Goal: Task Accomplishment & Management: Complete application form

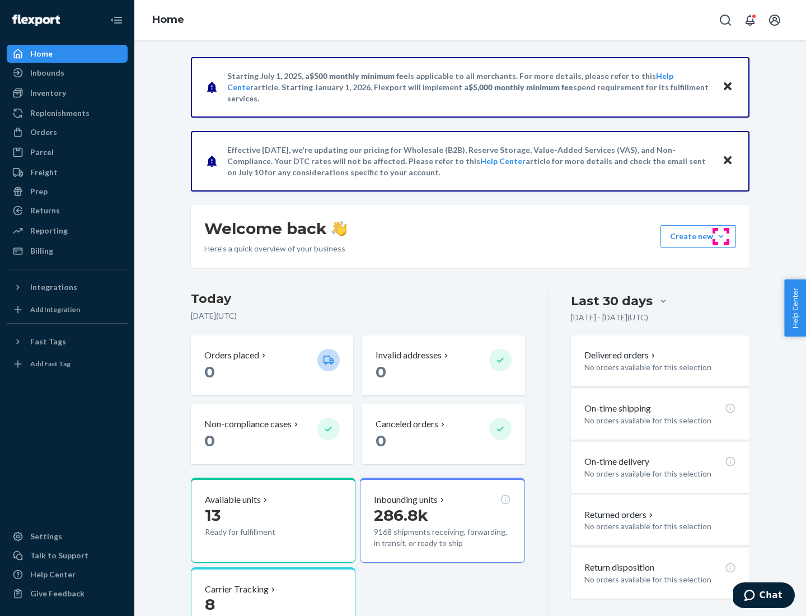
click at [721, 236] on button "Create new Create new inbound Create new order Create new product" at bounding box center [699, 236] width 76 height 22
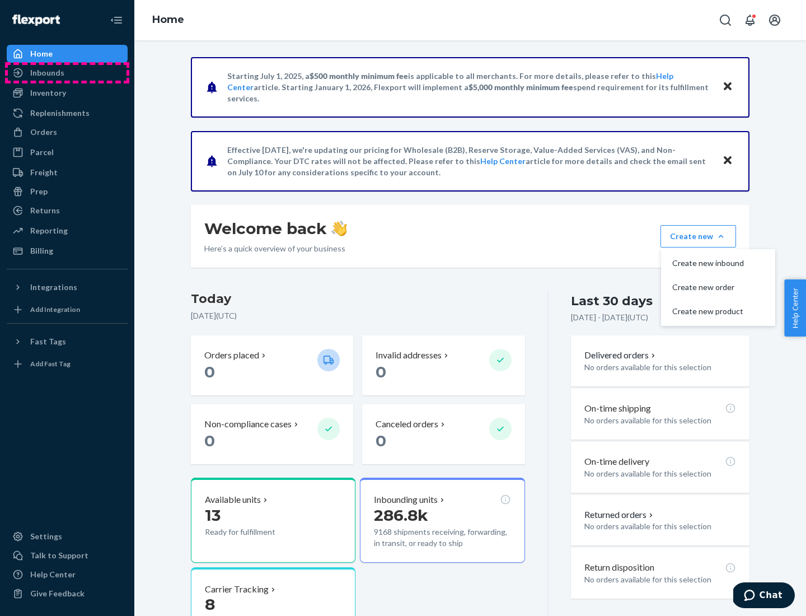
click at [67, 73] on div "Inbounds" at bounding box center [67, 73] width 119 height 16
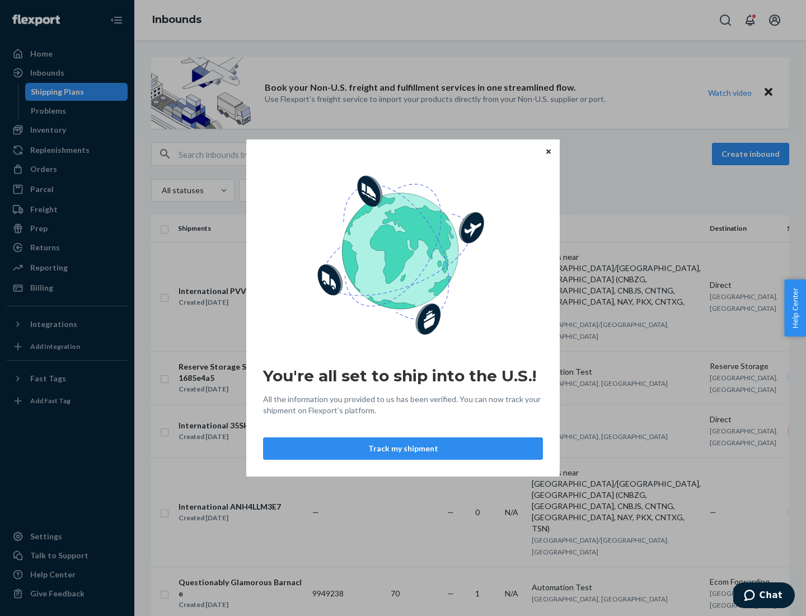
click at [403, 448] on button "Track my shipment" at bounding box center [403, 448] width 280 height 22
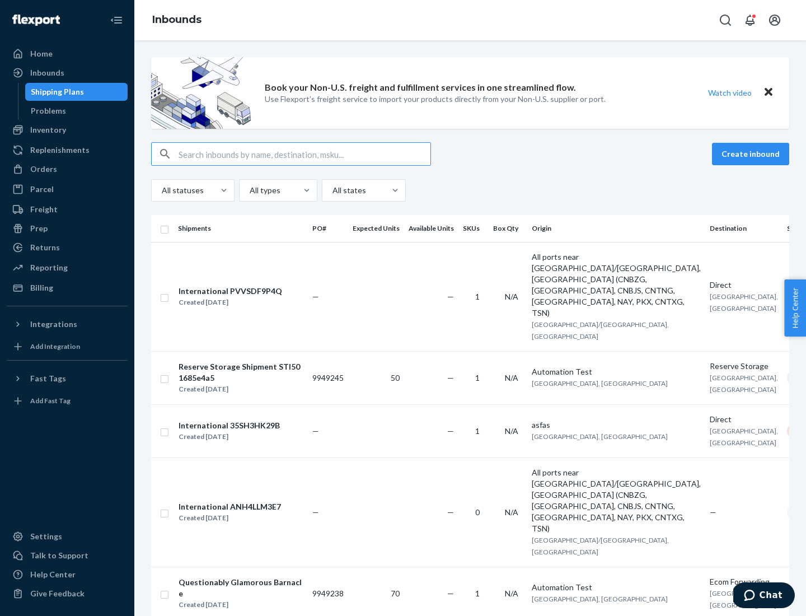
click at [753, 154] on button "Create inbound" at bounding box center [750, 154] width 77 height 22
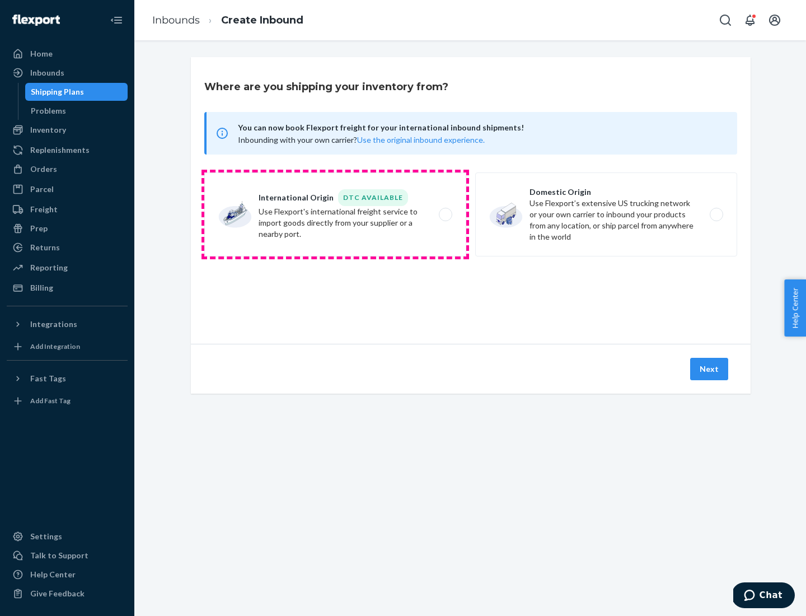
click at [335, 214] on label "International Origin DTC Available Use Flexport's international freight service…" at bounding box center [335, 214] width 262 height 84
click at [445, 214] on input "International Origin DTC Available Use Flexport's international freight service…" at bounding box center [448, 214] width 7 height 7
radio input "true"
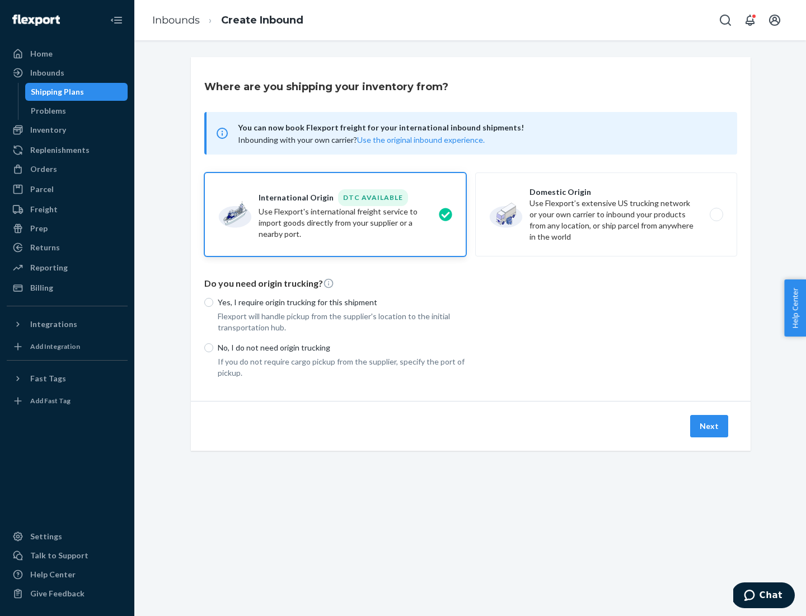
click at [342, 347] on p "No, I do not need origin trucking" at bounding box center [342, 347] width 249 height 11
click at [213, 347] on input "No, I do not need origin trucking" at bounding box center [208, 347] width 9 height 9
radio input "true"
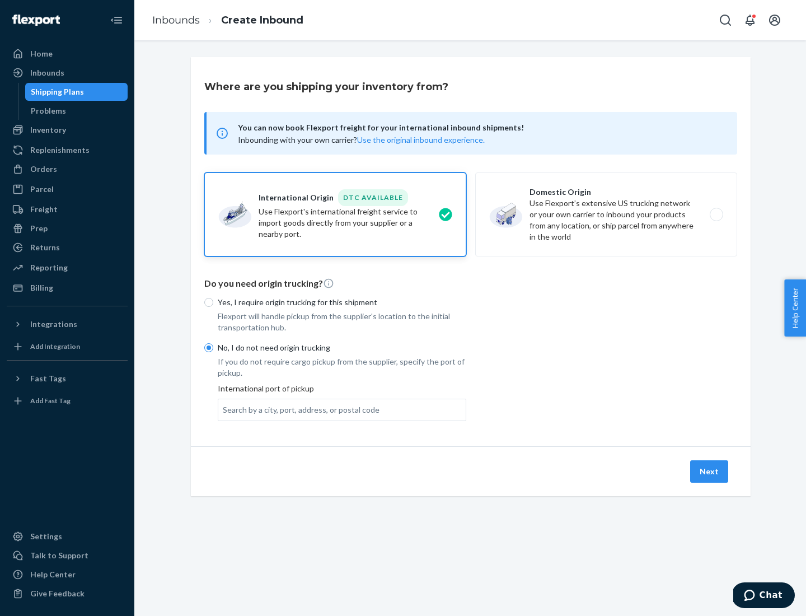
click at [298, 409] on div "Search by a city, port, address, or postal code" at bounding box center [301, 409] width 157 height 11
click at [224, 409] on input "Search by a city, port, address, or postal code" at bounding box center [223, 409] width 1 height 11
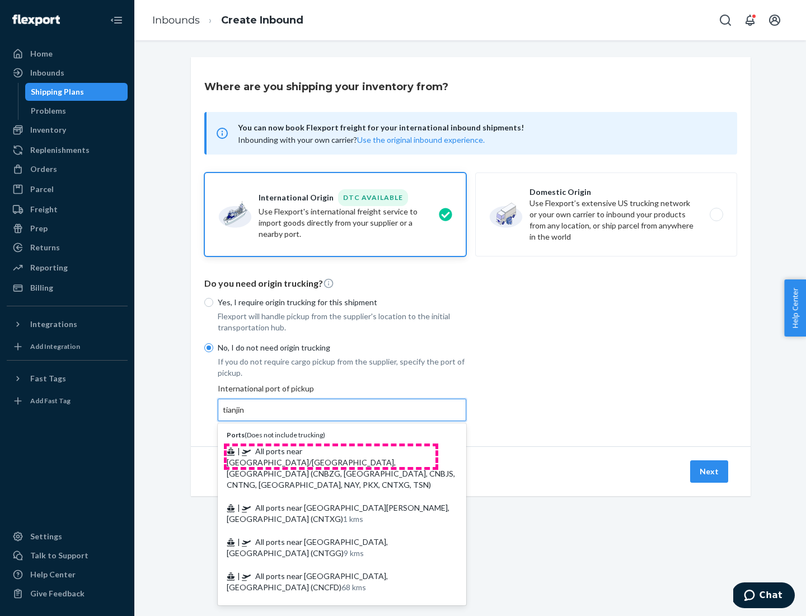
click at [331, 451] on span "| All ports near [GEOGRAPHIC_DATA]/[GEOGRAPHIC_DATA], [GEOGRAPHIC_DATA] (CNBZG,…" at bounding box center [341, 467] width 228 height 43
click at [246, 415] on input "tianjin" at bounding box center [234, 409] width 23 height 11
type input "All ports near [GEOGRAPHIC_DATA]/[GEOGRAPHIC_DATA], [GEOGRAPHIC_DATA] (CNBZG, […"
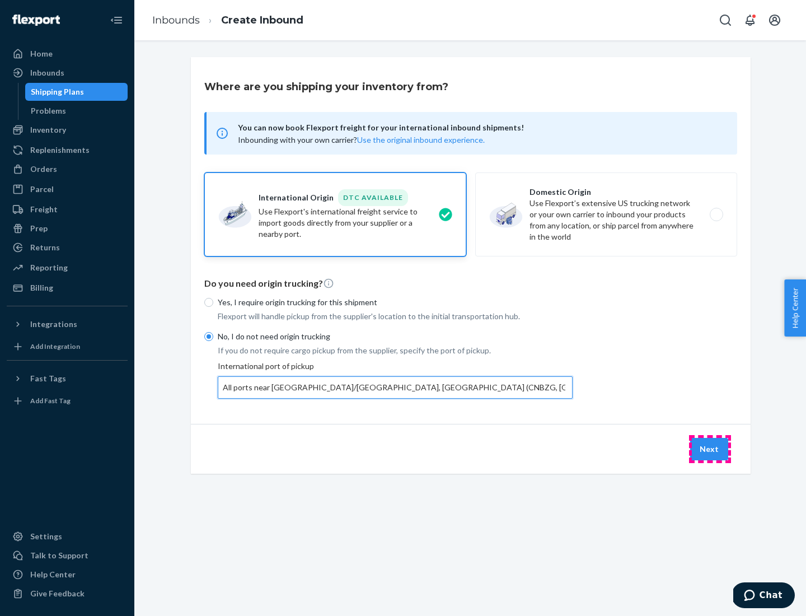
click at [710, 448] on button "Next" at bounding box center [709, 449] width 38 height 22
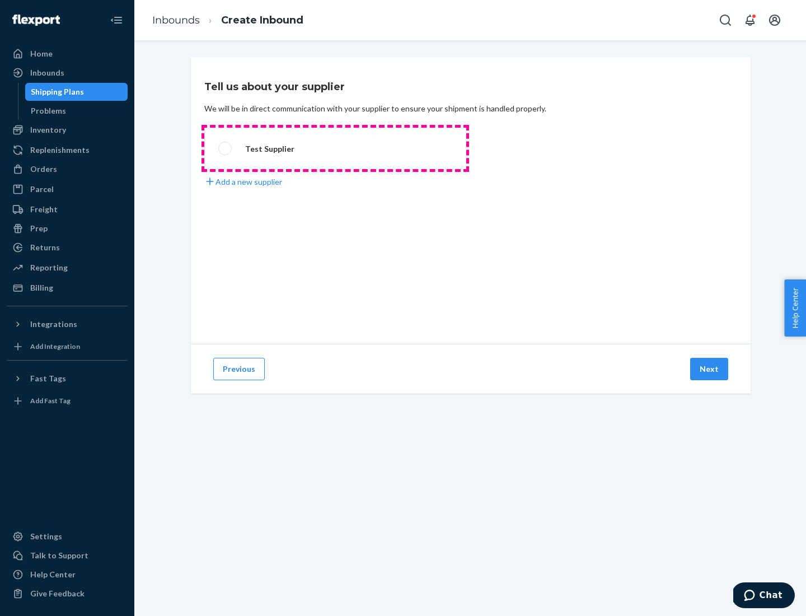
click at [335, 148] on label "Test Supplier" at bounding box center [335, 148] width 262 height 41
click at [226, 148] on input "Test Supplier" at bounding box center [221, 148] width 7 height 7
radio input "true"
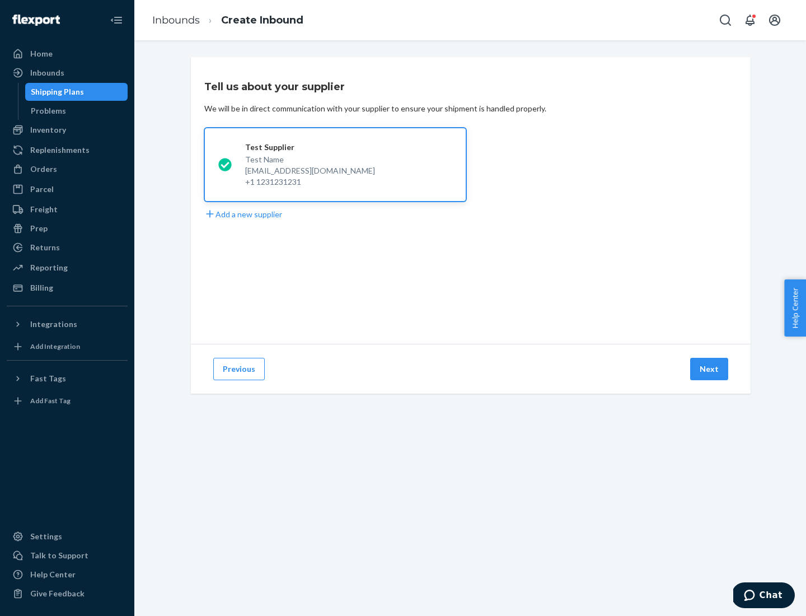
click at [710, 369] on button "Next" at bounding box center [709, 369] width 38 height 22
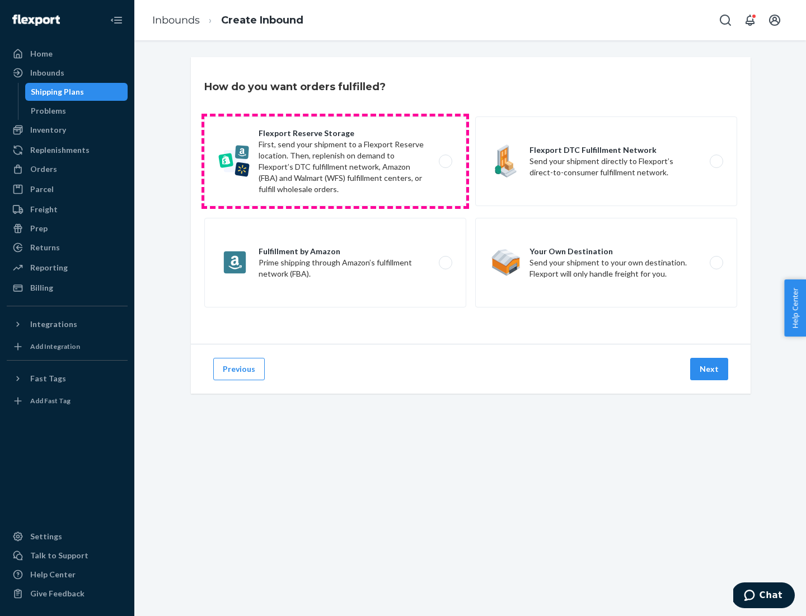
click at [335, 161] on label "Flexport Reserve Storage First, send your shipment to a Flexport Reserve locati…" at bounding box center [335, 161] width 262 height 90
click at [445, 161] on input "Flexport Reserve Storage First, send your shipment to a Flexport Reserve locati…" at bounding box center [448, 161] width 7 height 7
radio input "true"
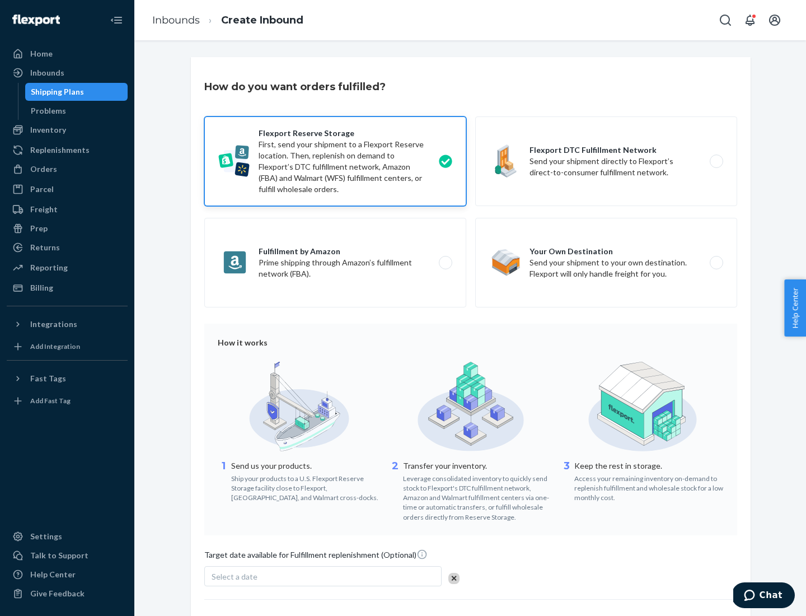
scroll to position [92, 0]
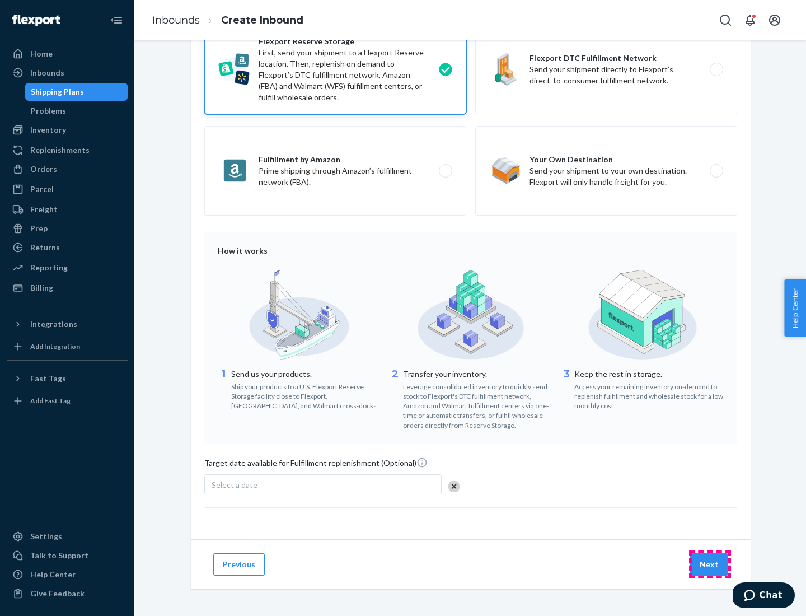
click at [710, 564] on button "Next" at bounding box center [709, 564] width 38 height 22
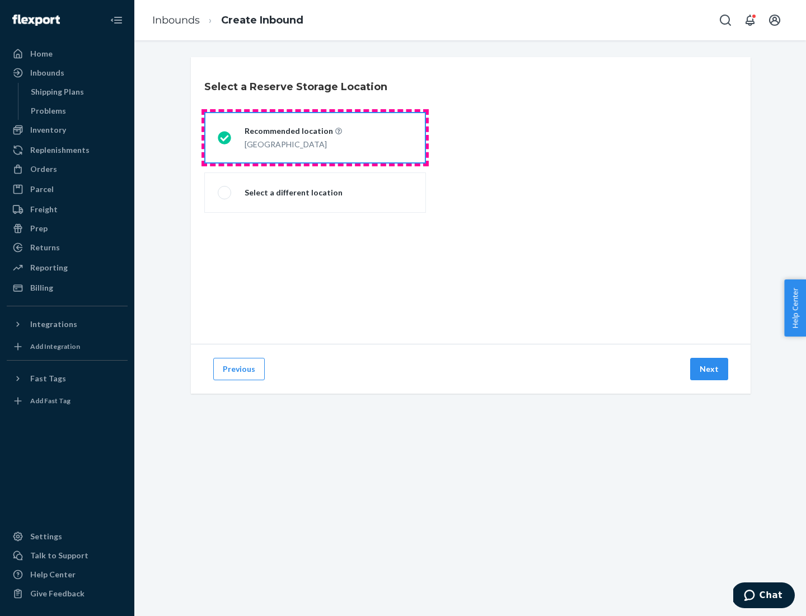
click at [315, 138] on div "[GEOGRAPHIC_DATA]" at bounding box center [293, 143] width 97 height 13
click at [225, 138] on input "Recommended location [GEOGRAPHIC_DATA]" at bounding box center [221, 137] width 7 height 7
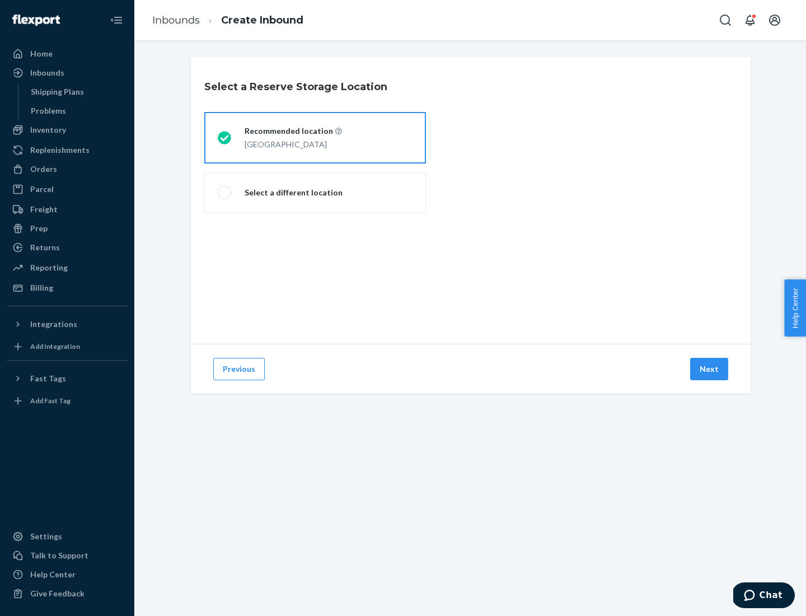
click at [710, 369] on button "Next" at bounding box center [709, 369] width 38 height 22
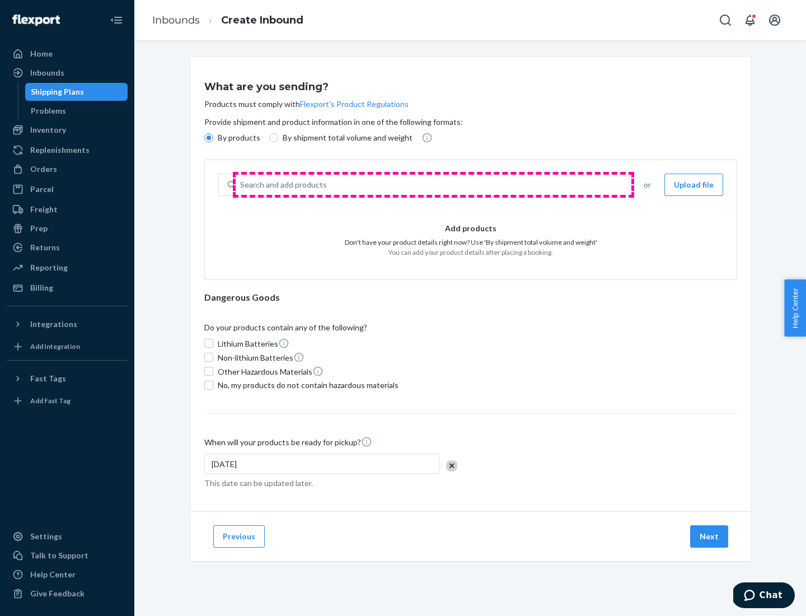
click at [433, 185] on div "Search and add products" at bounding box center [433, 185] width 394 height 20
click at [241, 185] on input "Search and add products" at bounding box center [240, 184] width 1 height 11
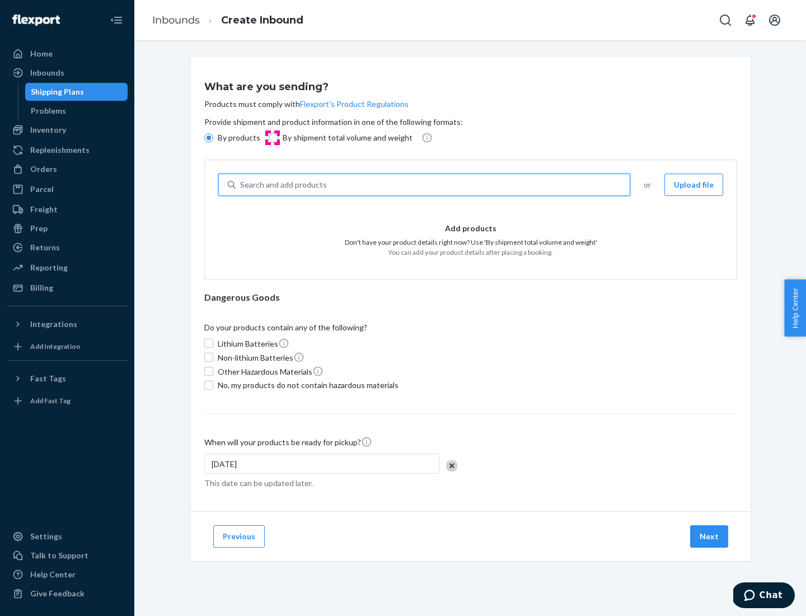
click at [272, 138] on input "By shipment total volume and weight" at bounding box center [273, 137] width 9 height 9
radio input "true"
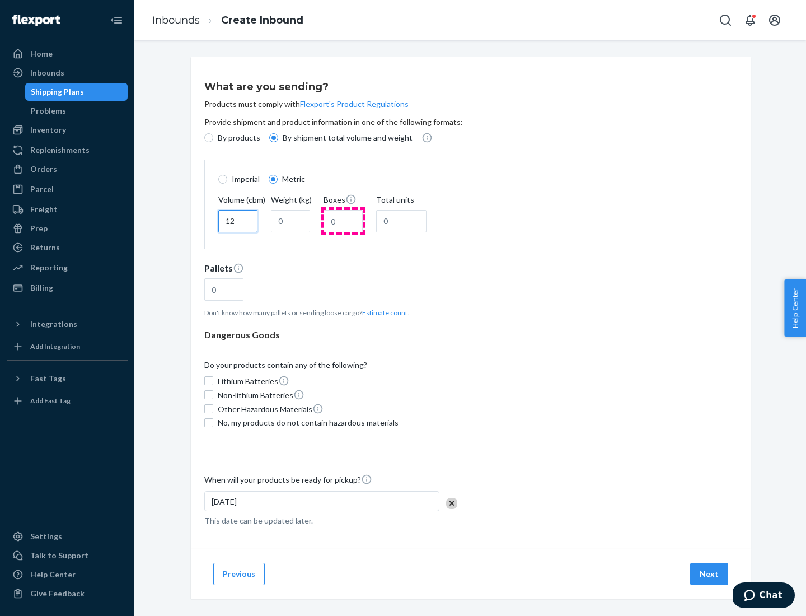
type input "12"
type input "22"
type input "222"
type input "121"
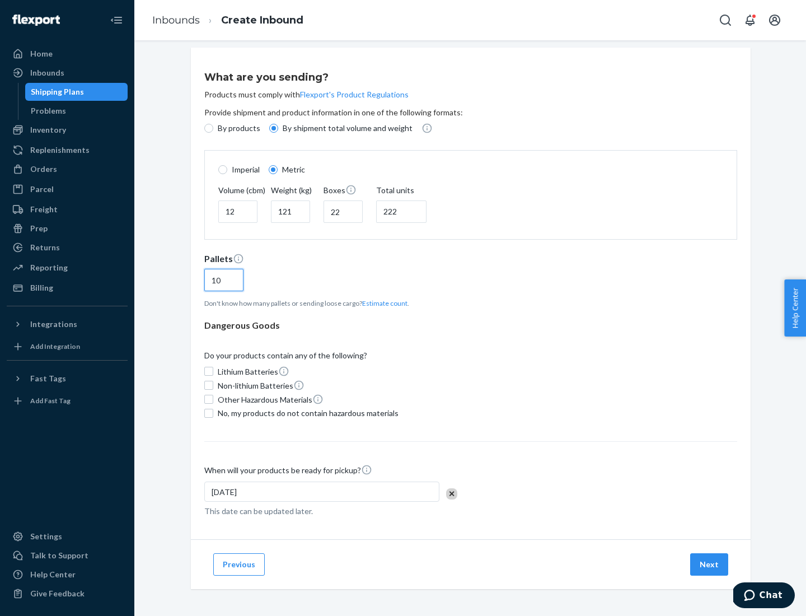
type input "10"
click at [306, 413] on span "No, my products do not contain hazardous materials" at bounding box center [308, 413] width 181 height 11
click at [213, 413] on input "No, my products do not contain hazardous materials" at bounding box center [208, 413] width 9 height 9
checkbox input "true"
click at [710, 564] on button "Next" at bounding box center [709, 564] width 38 height 22
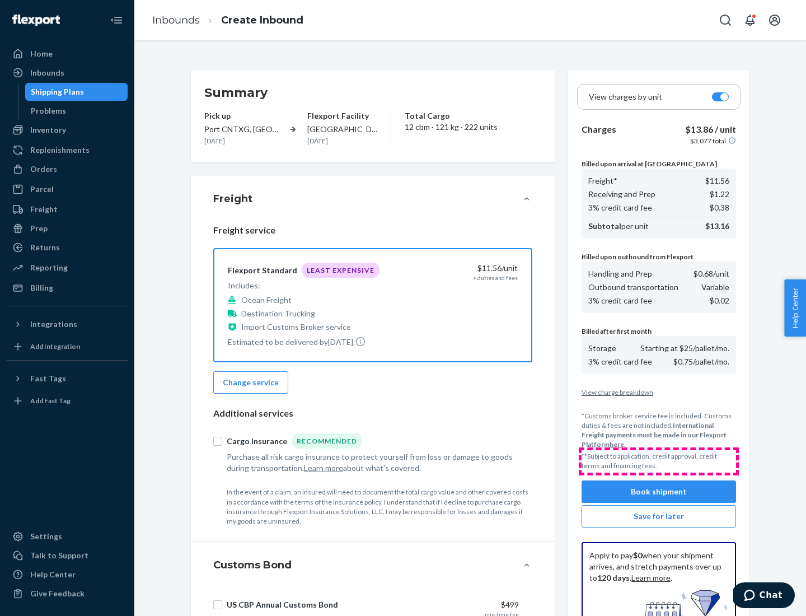
scroll to position [163, 0]
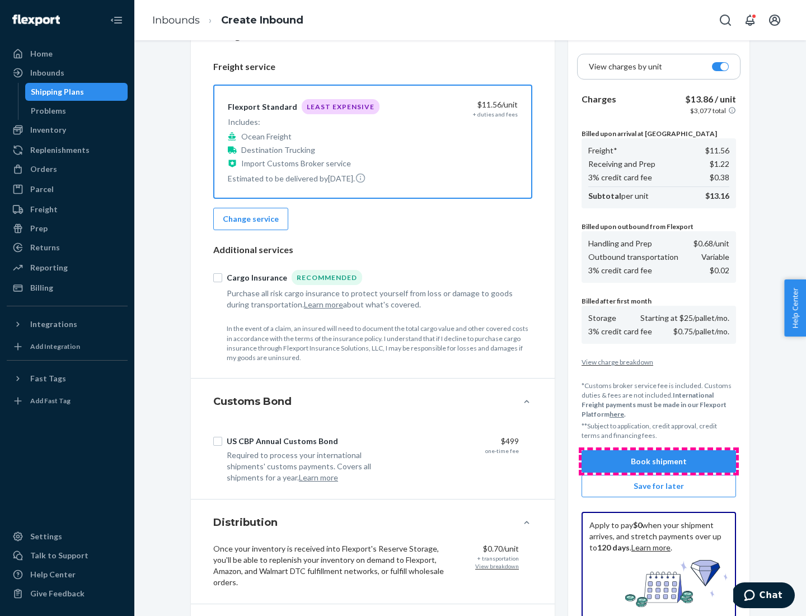
click at [659, 461] on button "Book shipment" at bounding box center [659, 461] width 155 height 22
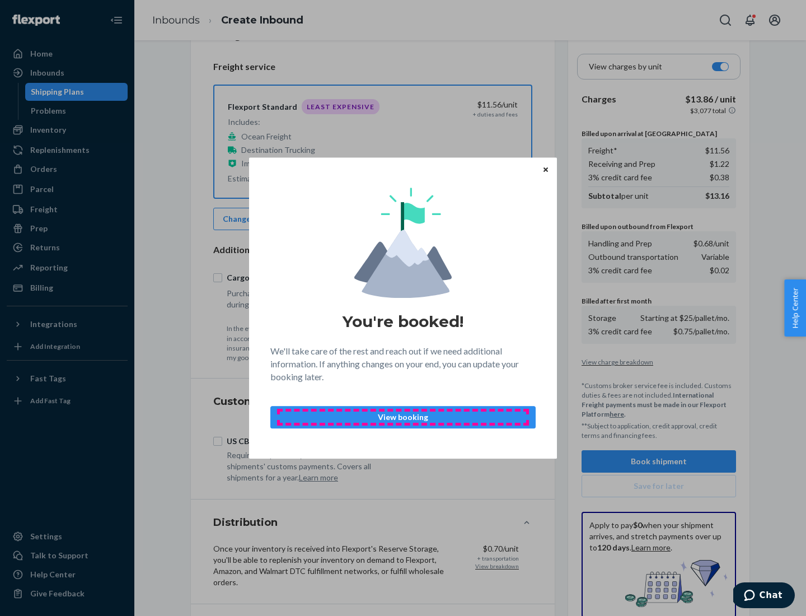
click at [403, 417] on p "View booking" at bounding box center [403, 417] width 246 height 11
